Goal: Information Seeking & Learning: Learn about a topic

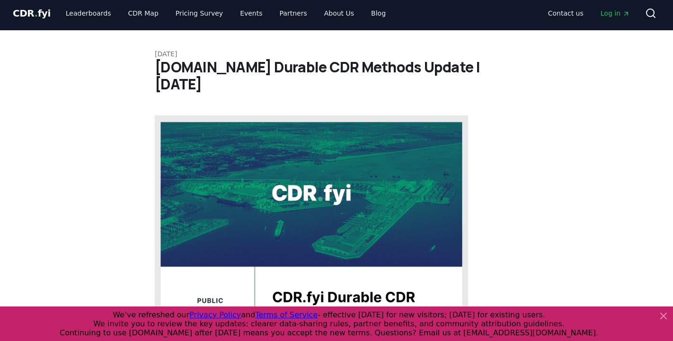
scroll to position [7, 0]
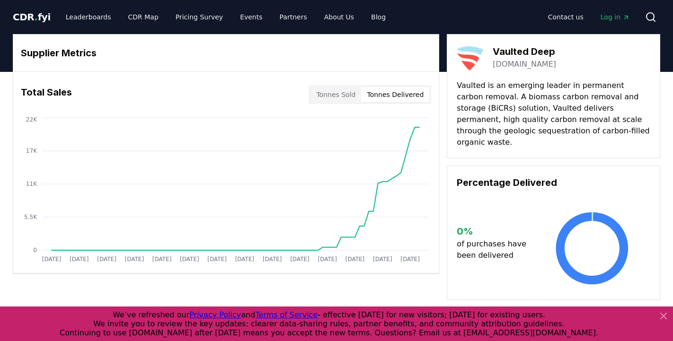
click at [413, 92] on button "Tonnes Delivered" at bounding box center [395, 94] width 68 height 15
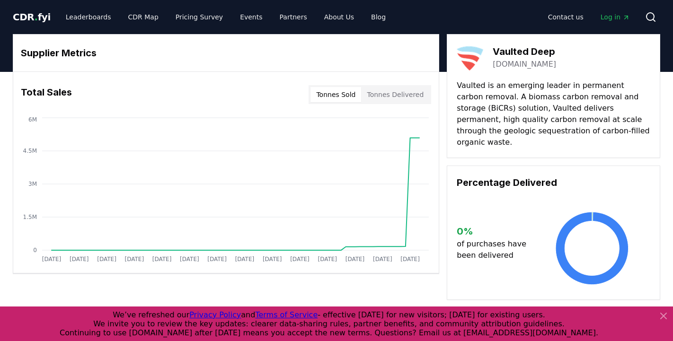
click at [347, 97] on button "Tonnes Sold" at bounding box center [335, 94] width 51 height 15
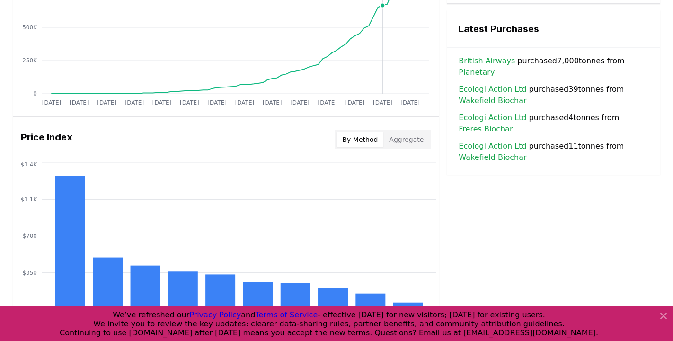
scroll to position [673, 0]
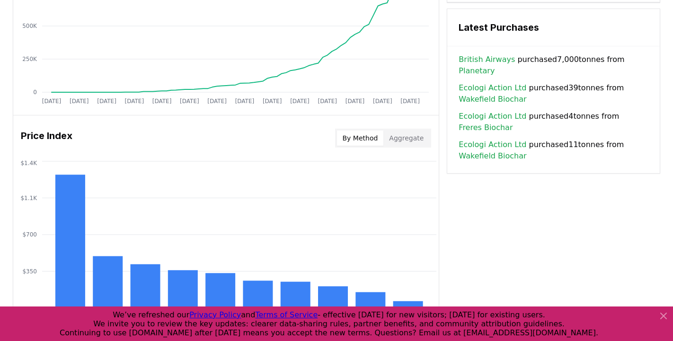
click at [398, 137] on button "Aggregate" at bounding box center [406, 138] width 46 height 15
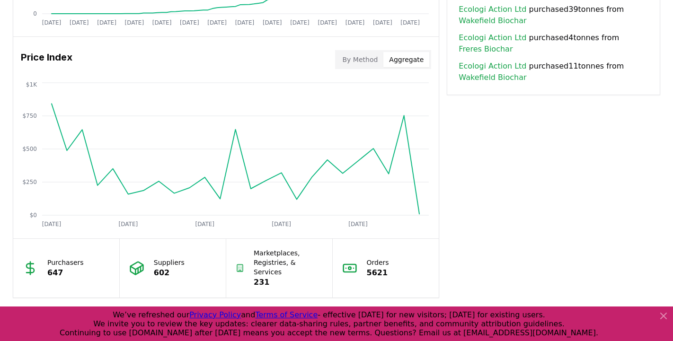
scroll to position [750, 0]
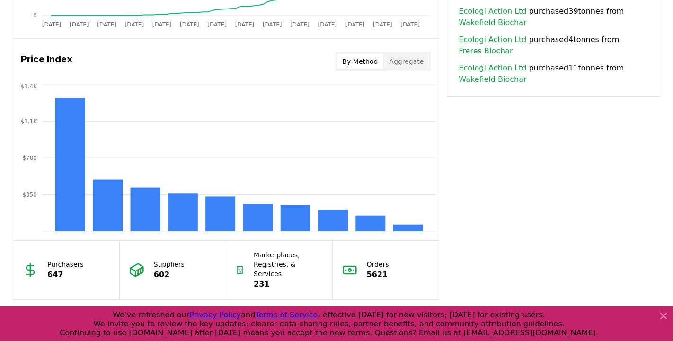
click at [357, 66] on button "By Method" at bounding box center [360, 61] width 47 height 15
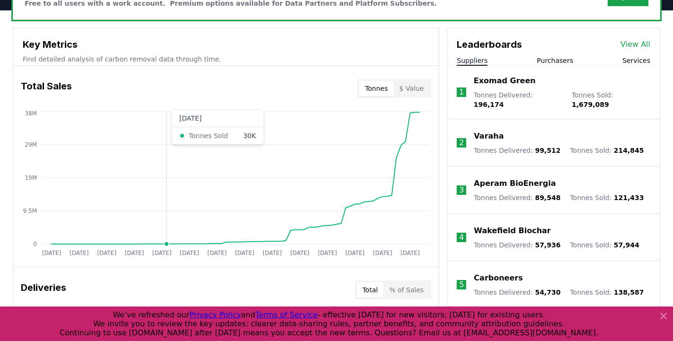
scroll to position [324, 0]
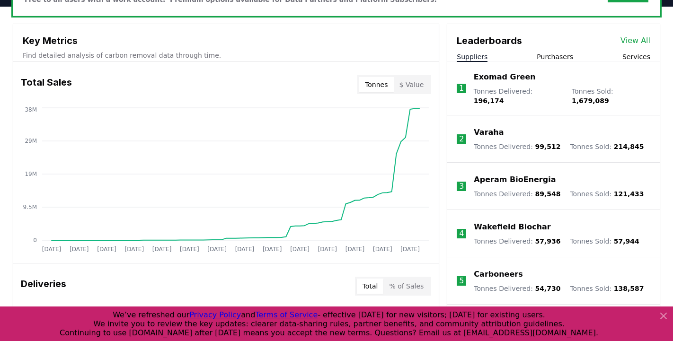
click at [411, 83] on button "$ Value" at bounding box center [412, 84] width 36 height 15
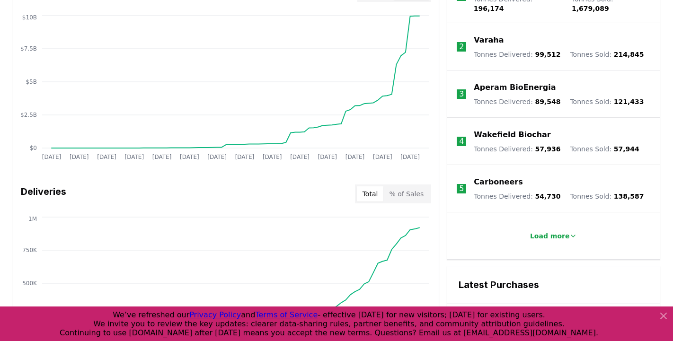
scroll to position [415, 0]
